Goal: Information Seeking & Learning: Find specific fact

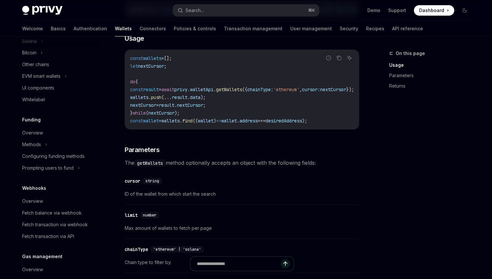
scroll to position [231, 0]
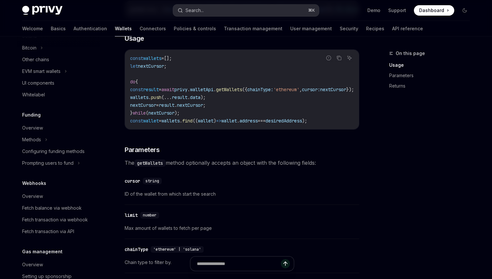
click at [211, 12] on button "Search... ⌘ K" at bounding box center [246, 11] width 146 height 12
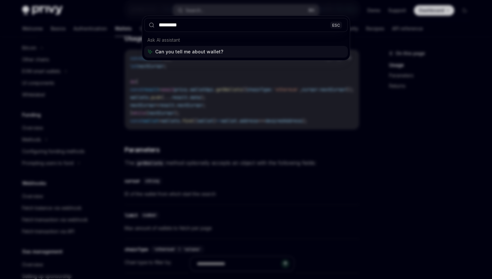
type input "**********"
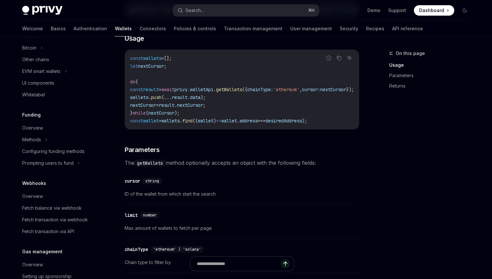
type textarea "*"
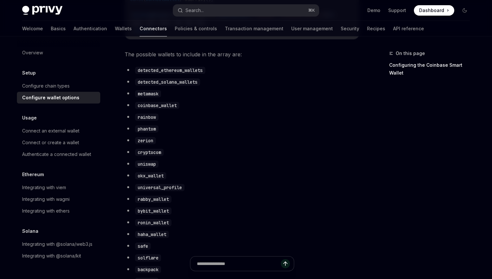
scroll to position [346, 0]
drag, startPoint x: 138, startPoint y: 75, endPoint x: 241, endPoint y: 75, distance: 102.8
click at [241, 74] on li "detected_ethereum_wallets" at bounding box center [242, 69] width 235 height 9
copy code "detected_ethereum_wallets"
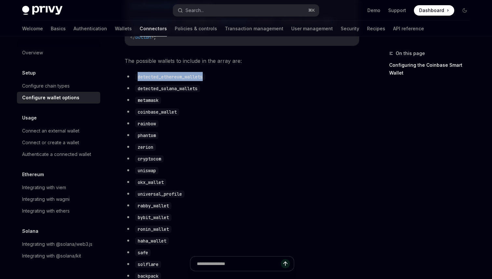
scroll to position [339, 0]
click at [209, 93] on li "detected_solana_wallets" at bounding box center [242, 88] width 235 height 9
drag, startPoint x: 138, startPoint y: 83, endPoint x: 281, endPoint y: 83, distance: 143.2
click at [281, 82] on li "detected_ethereum_wallets" at bounding box center [242, 77] width 235 height 9
copy code "detected_ethereum_wallets"
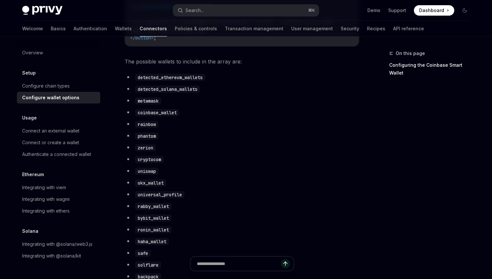
click at [258, 116] on li "coinbase_wallet" at bounding box center [242, 112] width 235 height 9
